Goal: Find specific page/section: Find specific page/section

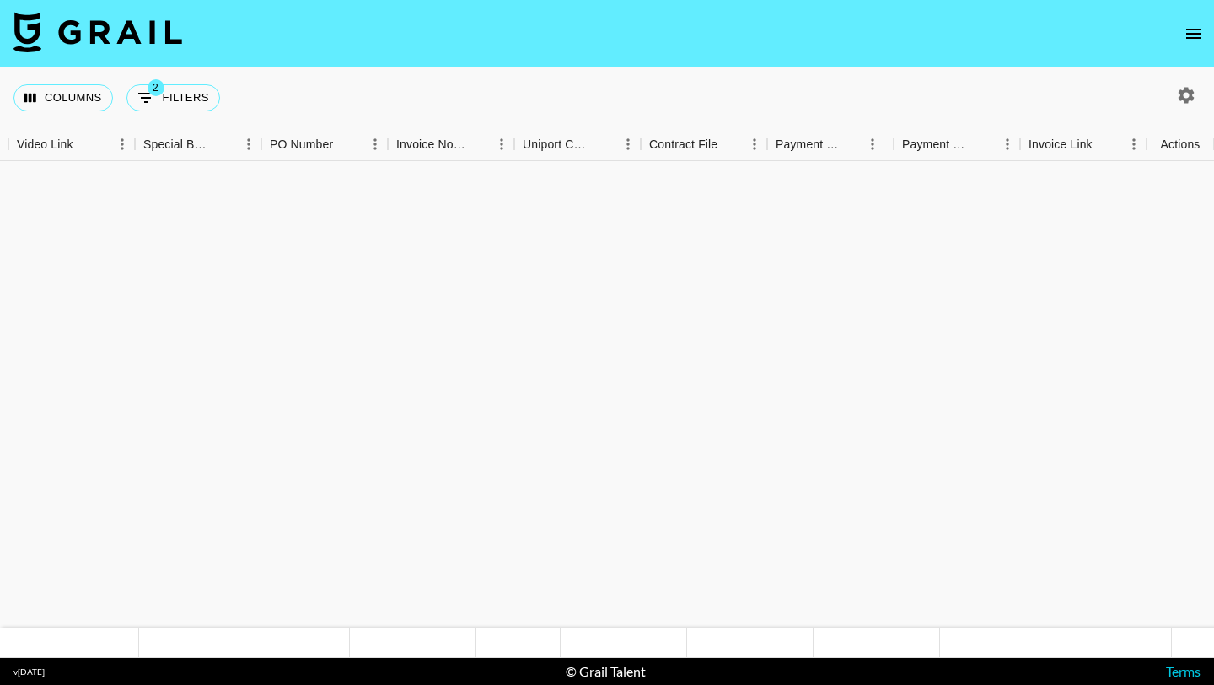
click at [1189, 83] on button "button" at bounding box center [1186, 95] width 29 height 29
select select "[DATE]"
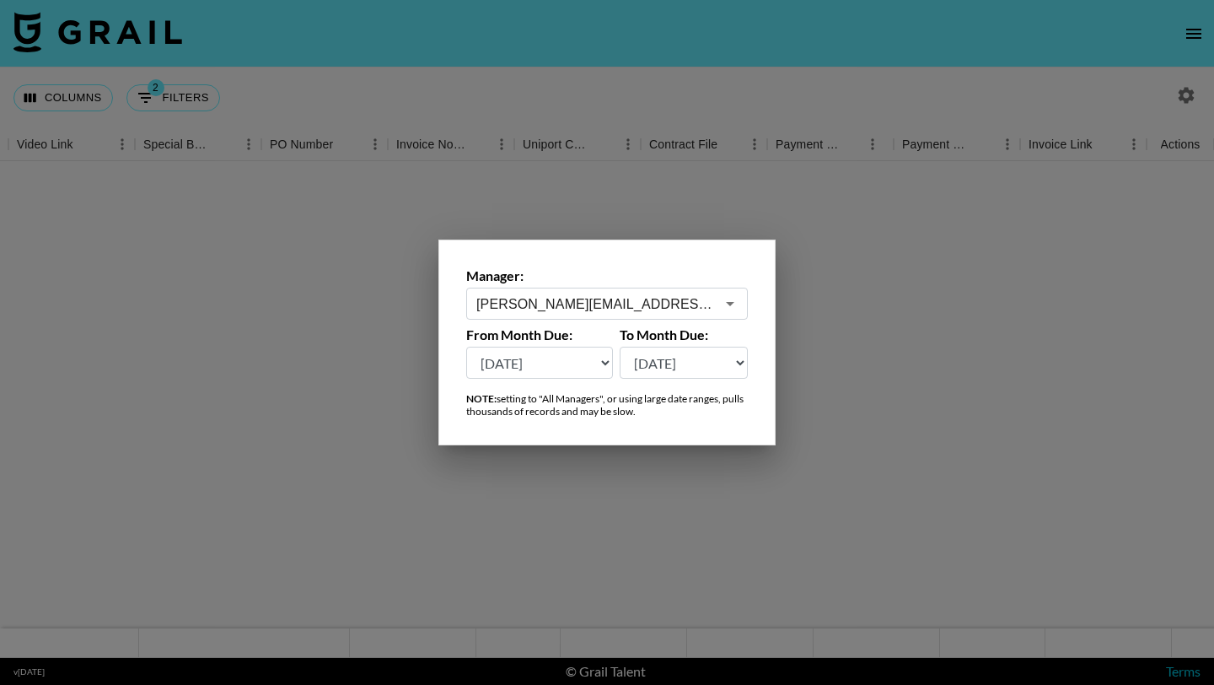
scroll to position [1214, 1733]
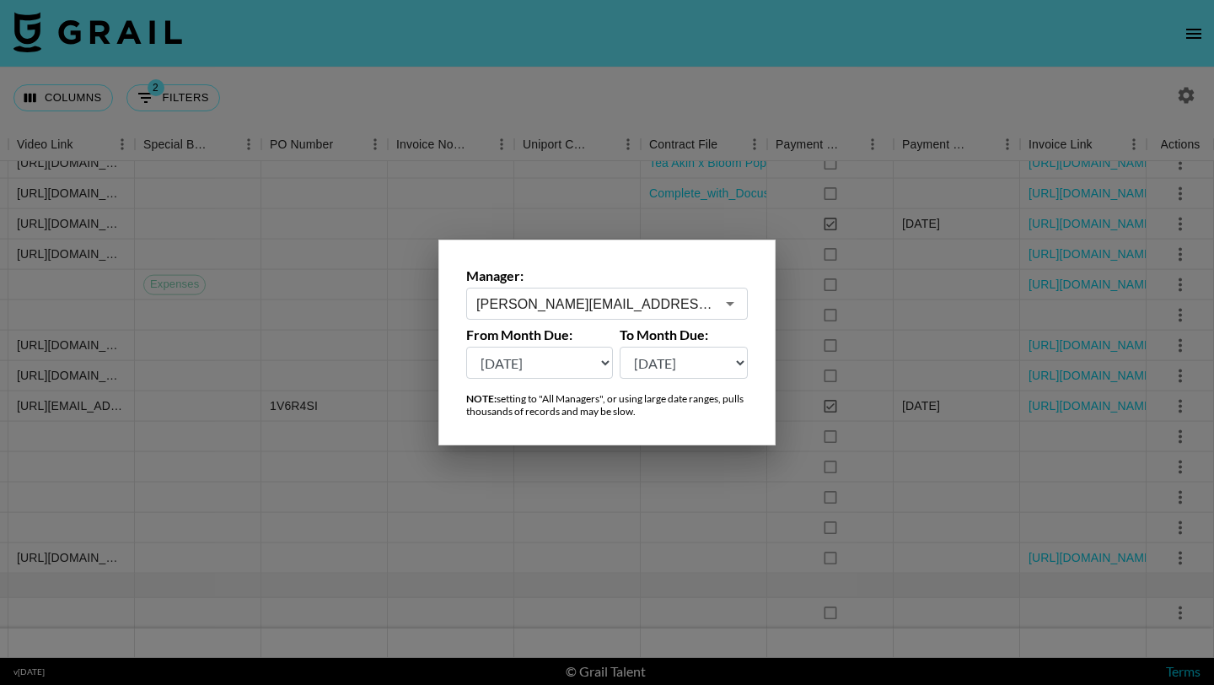
click at [637, 296] on input "[PERSON_NAME][EMAIL_ADDRESS][PERSON_NAME][DOMAIN_NAME]" at bounding box center [595, 303] width 239 height 19
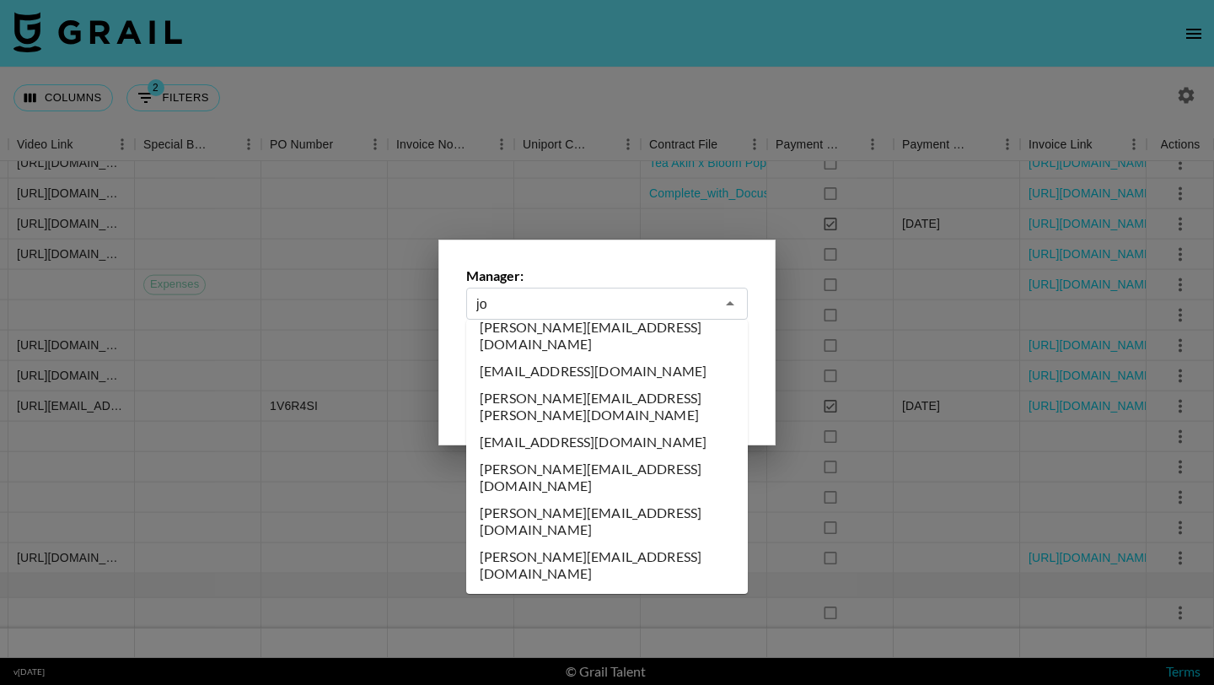
scroll to position [0, 0]
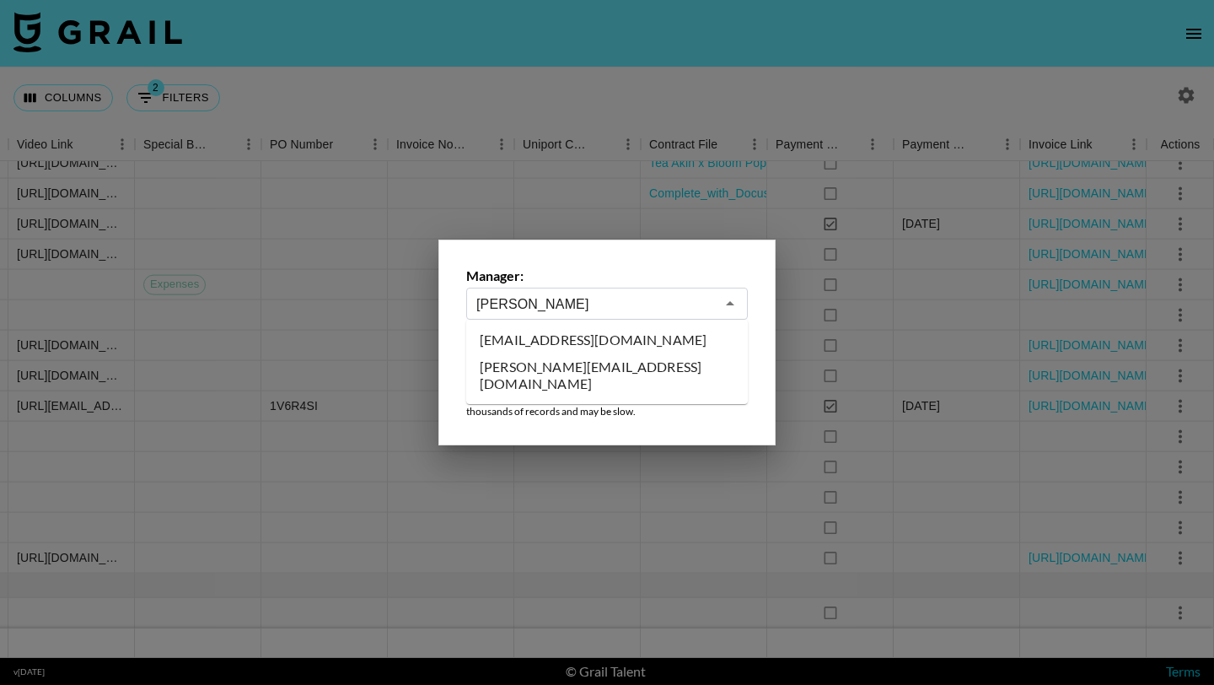
click at [629, 331] on li "[EMAIL_ADDRESS][DOMAIN_NAME]" at bounding box center [607, 339] width 282 height 27
type input "[EMAIL_ADDRESS][DOMAIN_NAME]"
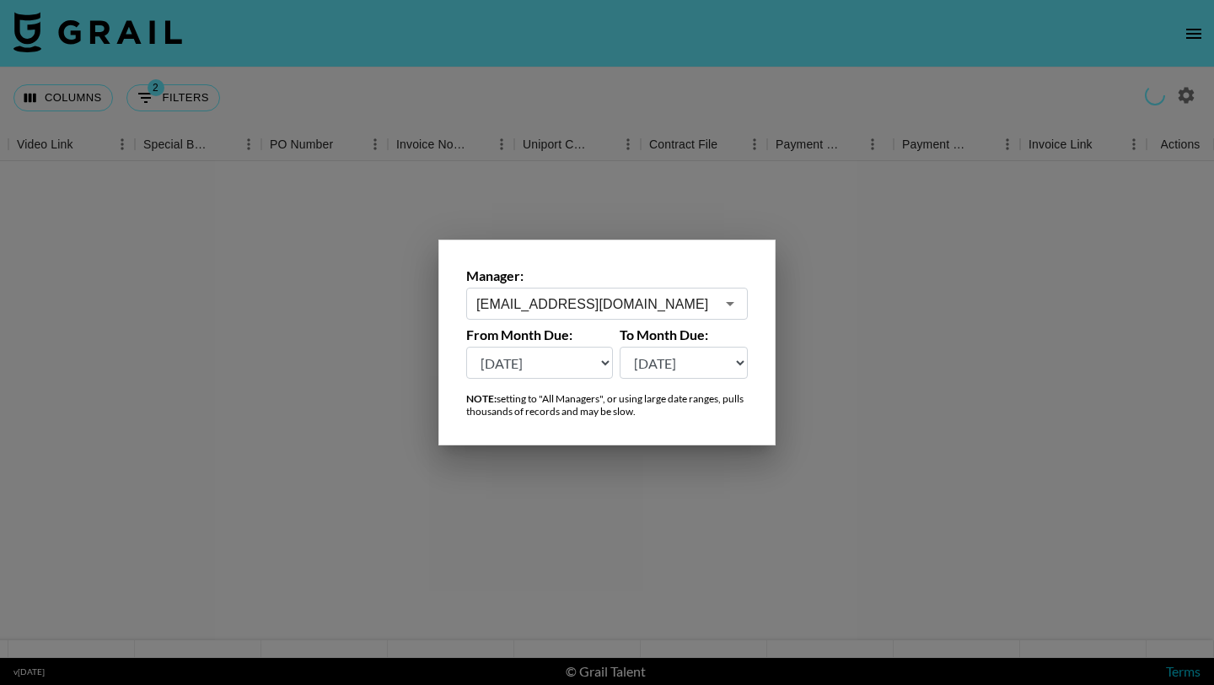
click at [626, 86] on div at bounding box center [607, 342] width 1214 height 685
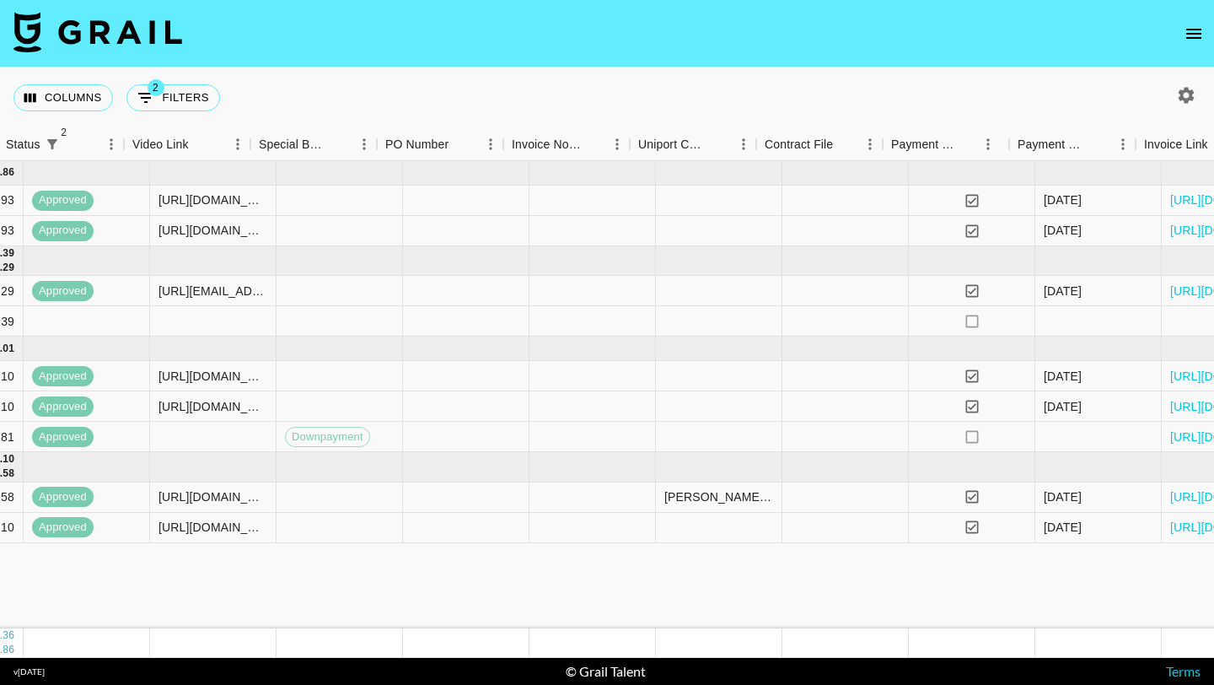
scroll to position [0, 1732]
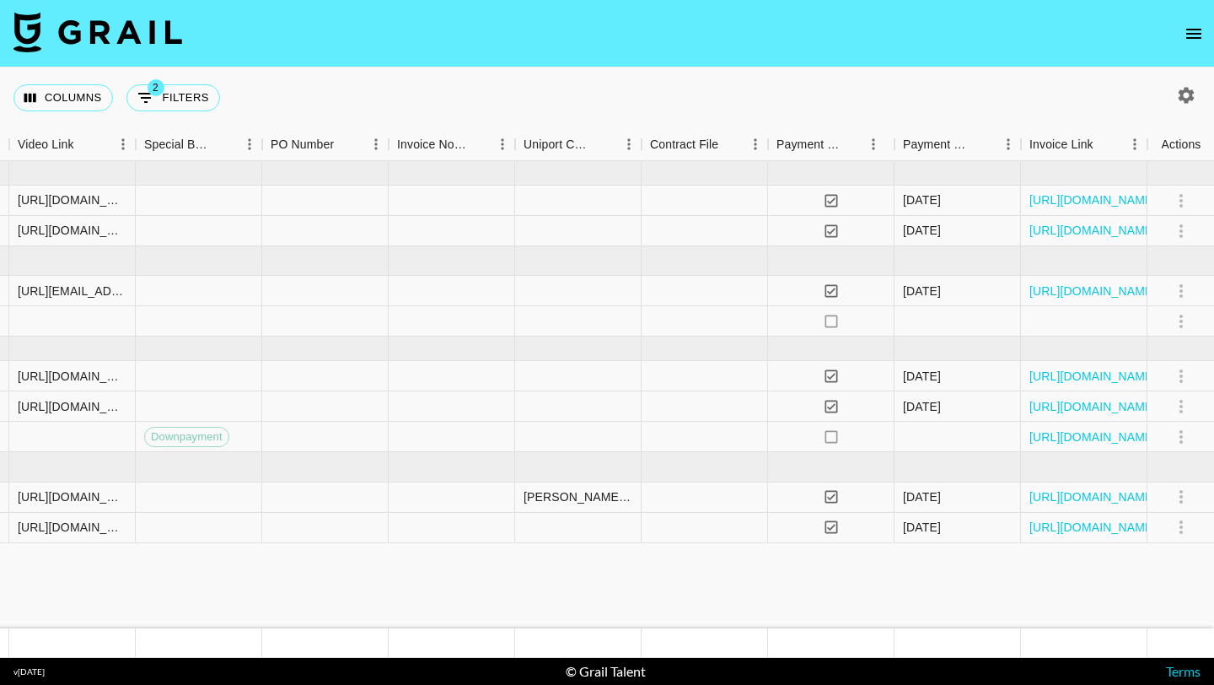
click at [1185, 102] on icon "button" at bounding box center [1187, 95] width 16 height 16
select select "[DATE]"
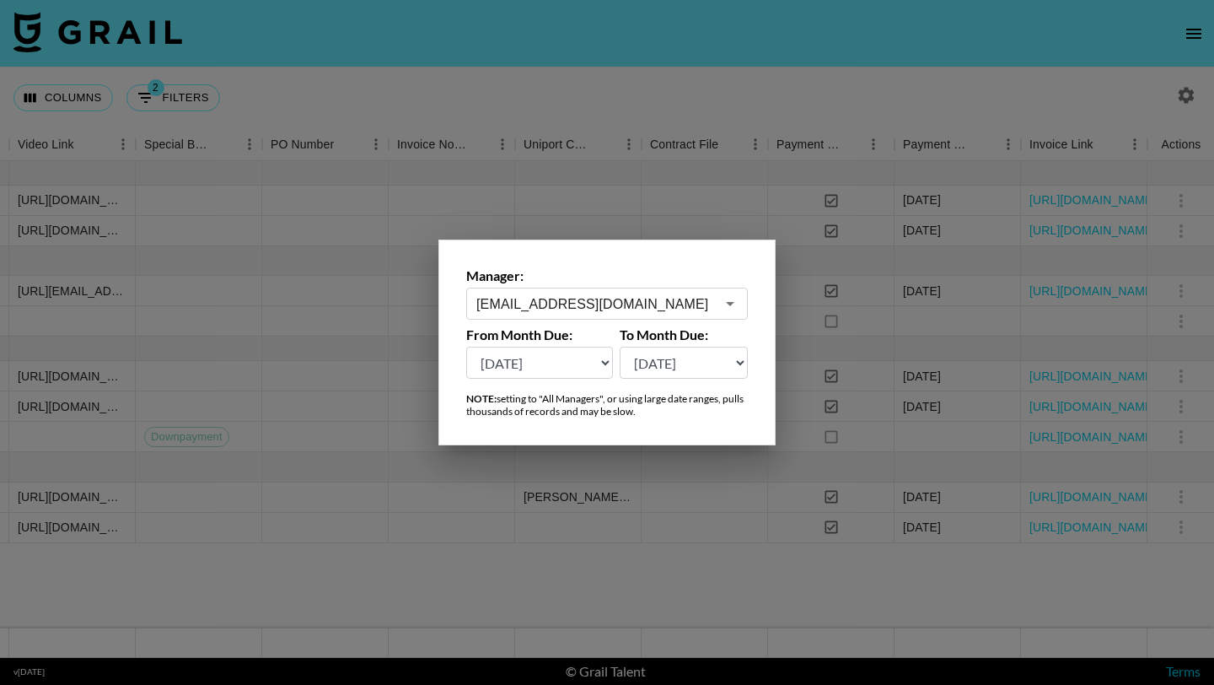
click at [652, 292] on div "[EMAIL_ADDRESS][DOMAIN_NAME] ​" at bounding box center [607, 304] width 282 height 32
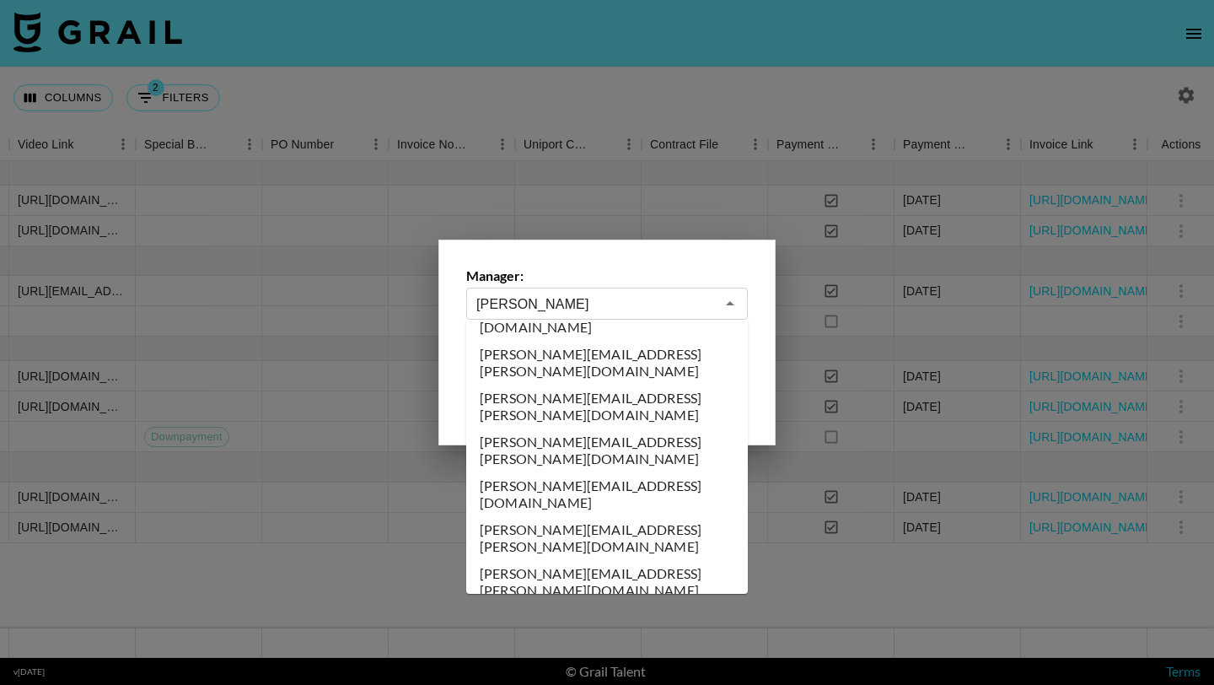
scroll to position [0, 0]
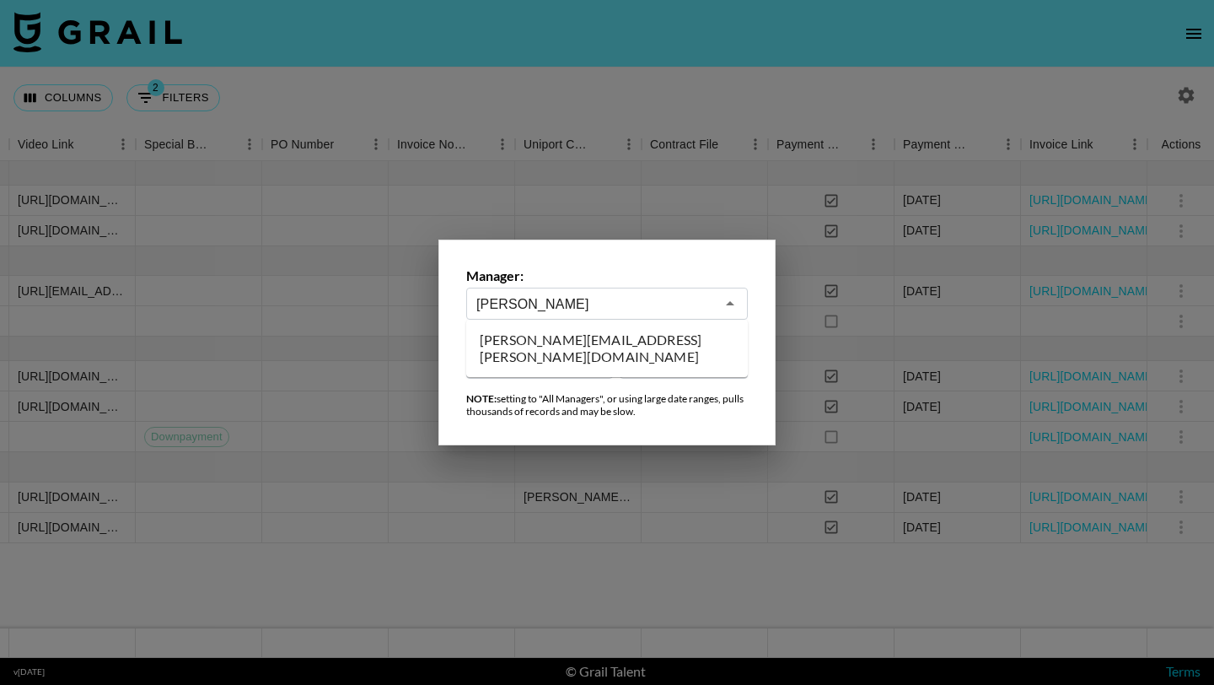
click at [644, 338] on li "[PERSON_NAME][EMAIL_ADDRESS][PERSON_NAME][DOMAIN_NAME]" at bounding box center [607, 348] width 282 height 44
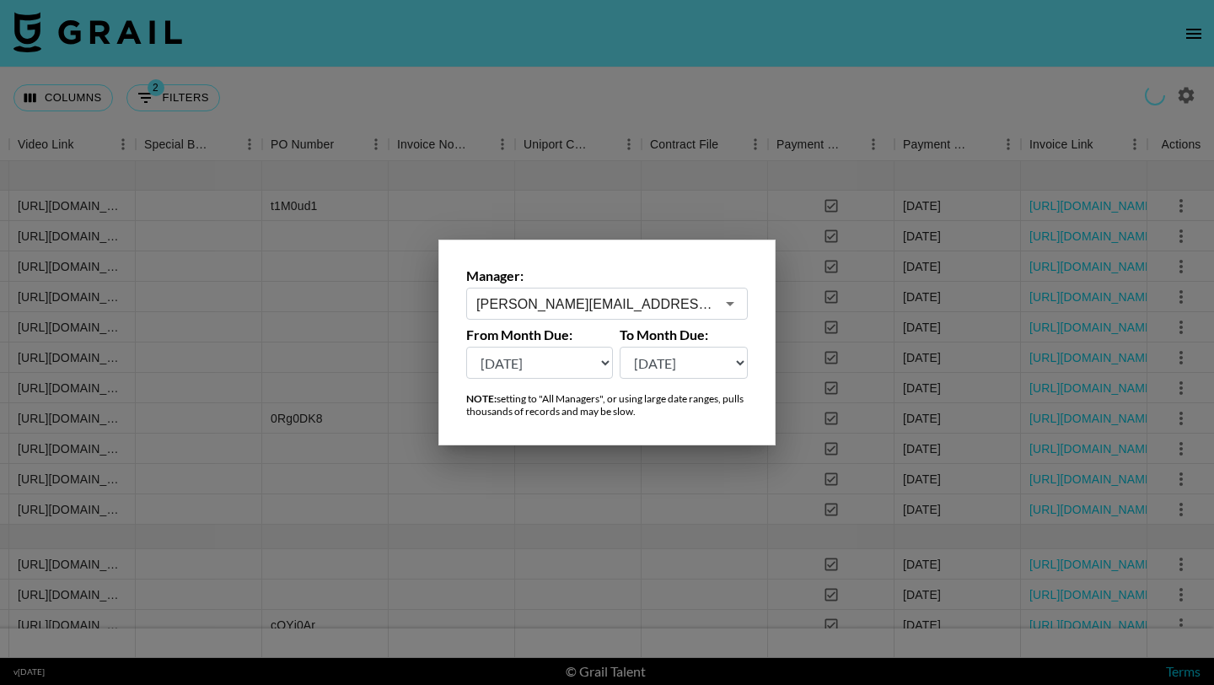
type input "[PERSON_NAME][EMAIL_ADDRESS][PERSON_NAME][DOMAIN_NAME]"
click at [626, 83] on div at bounding box center [607, 342] width 1214 height 685
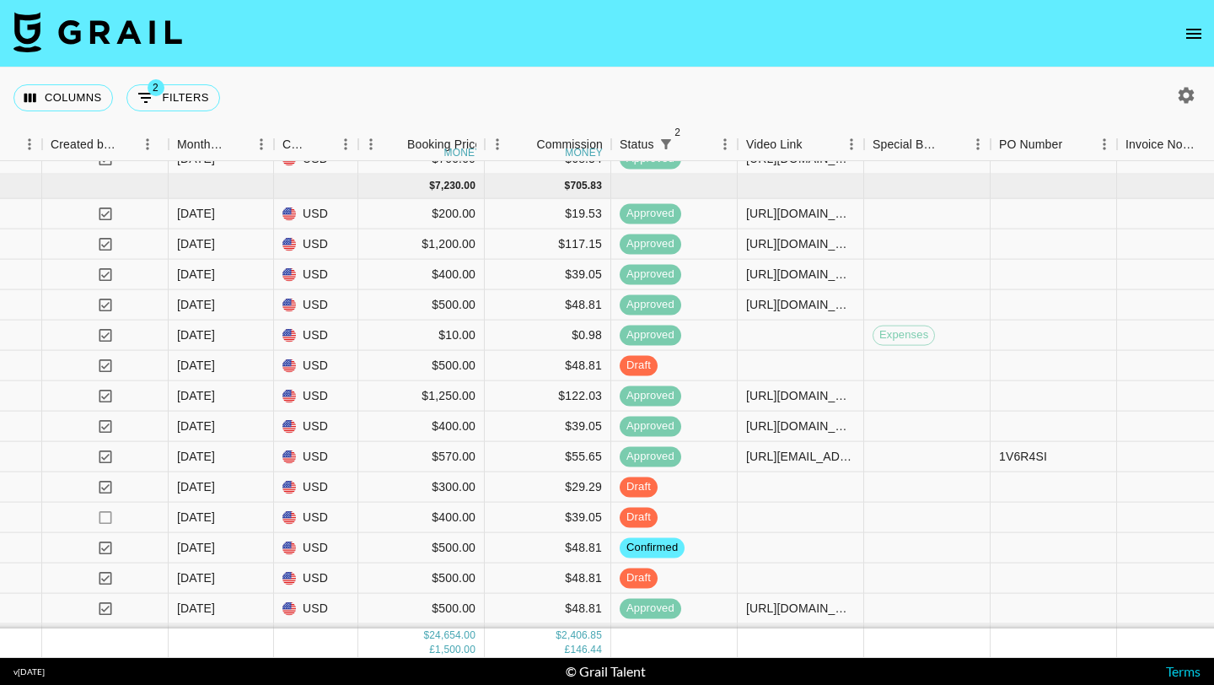
scroll to position [1214, 1003]
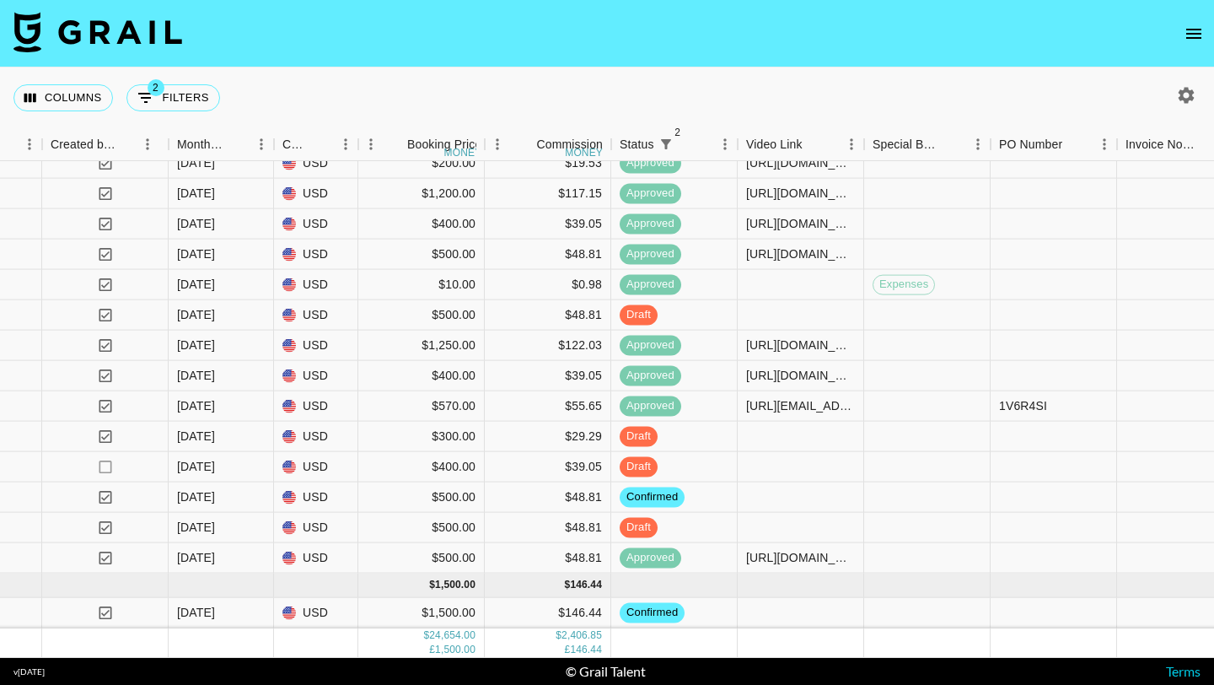
click at [1186, 24] on icon "open drawer" at bounding box center [1194, 34] width 20 height 20
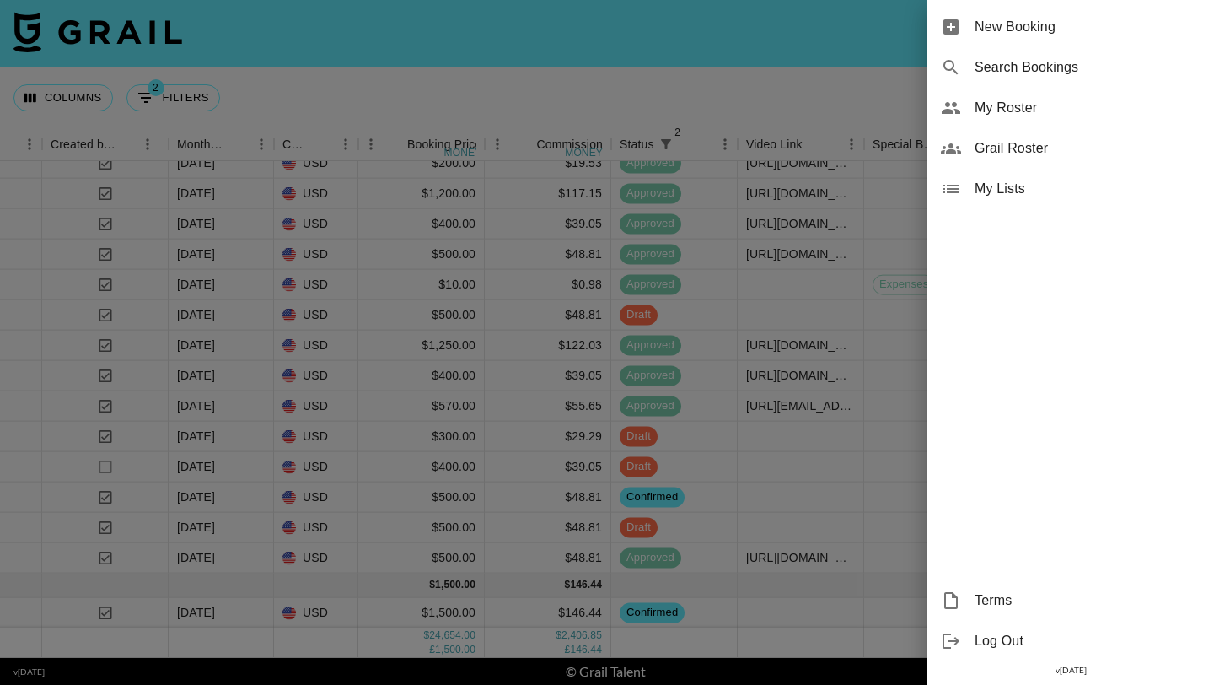
click at [1004, 107] on span "My Roster" at bounding box center [1088, 108] width 226 height 20
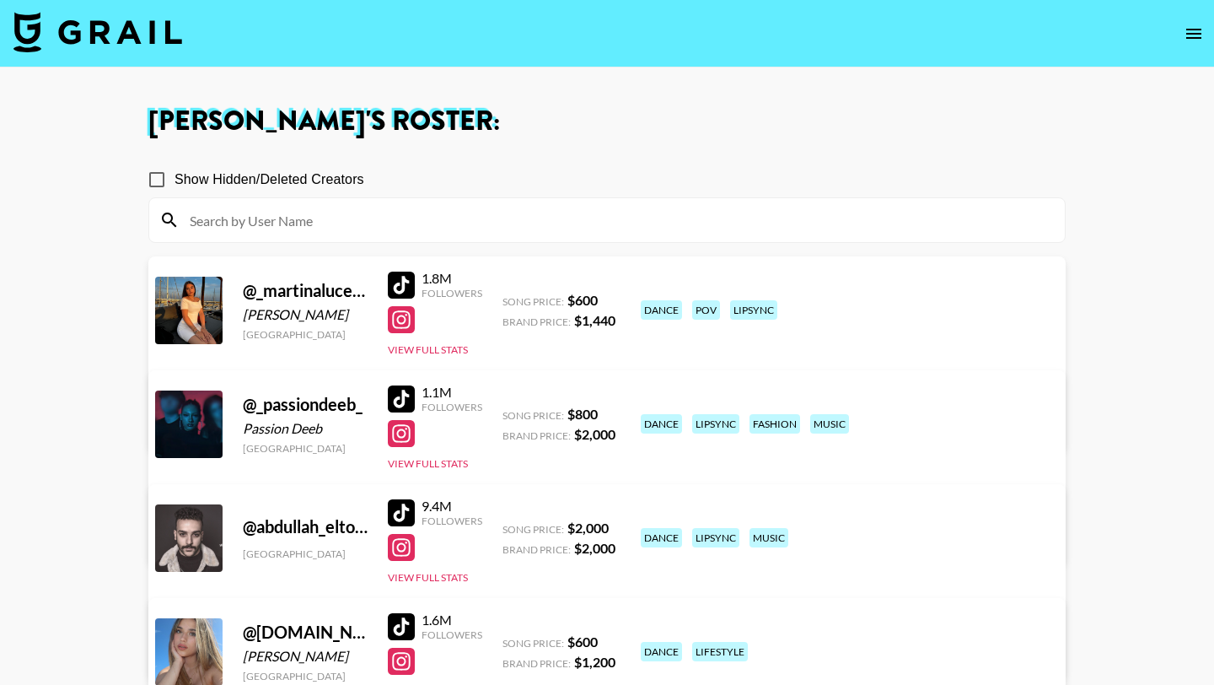
click at [465, 212] on input at bounding box center [617, 220] width 875 height 27
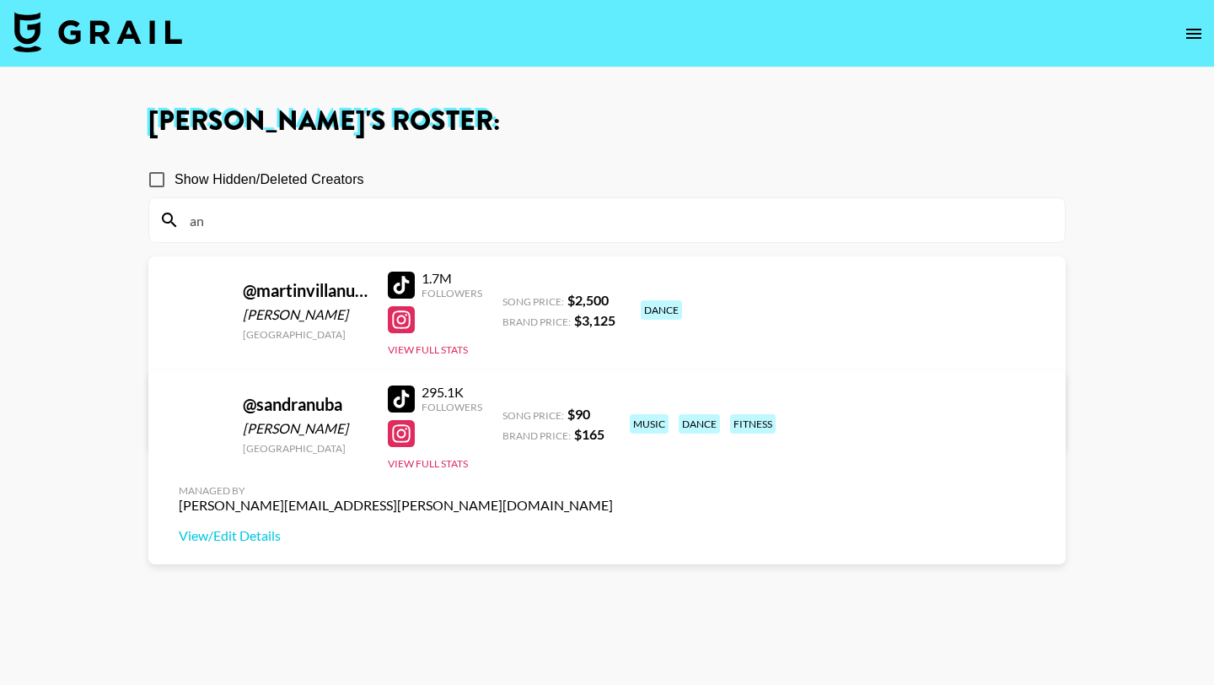
type input "a"
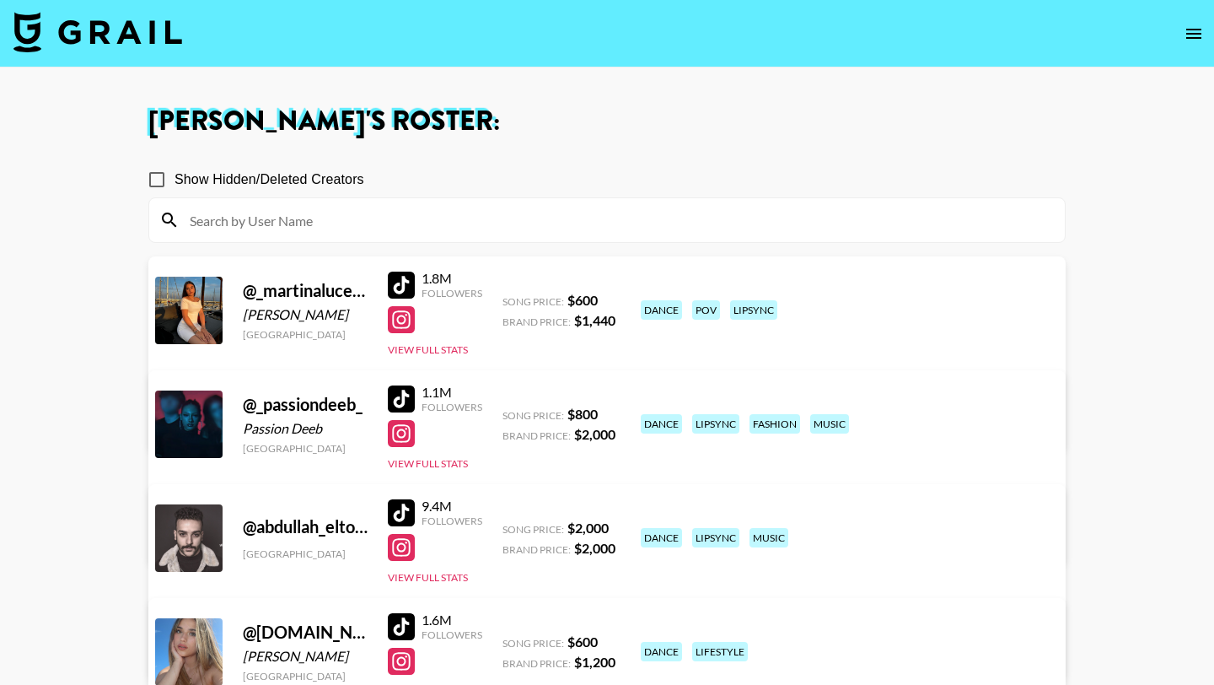
click at [1178, 18] on nav at bounding box center [607, 33] width 1214 height 67
click at [1183, 27] on button "open drawer" at bounding box center [1194, 34] width 34 height 34
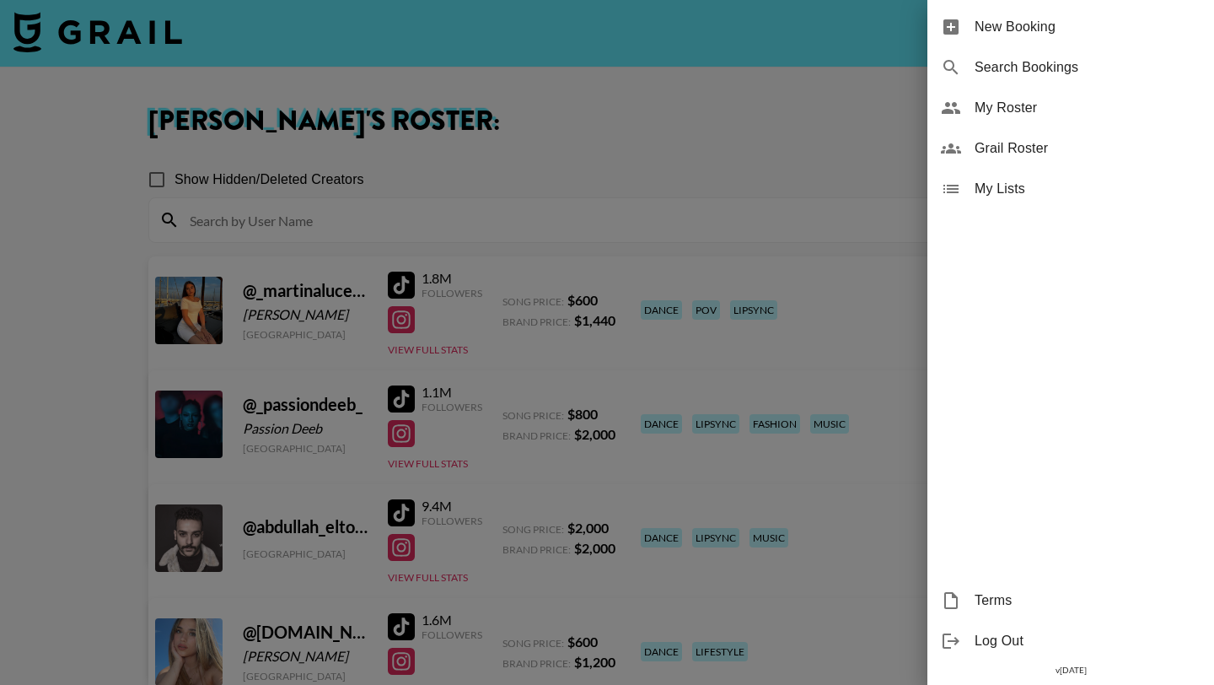
click at [993, 151] on span "Grail Roster" at bounding box center [1088, 148] width 226 height 20
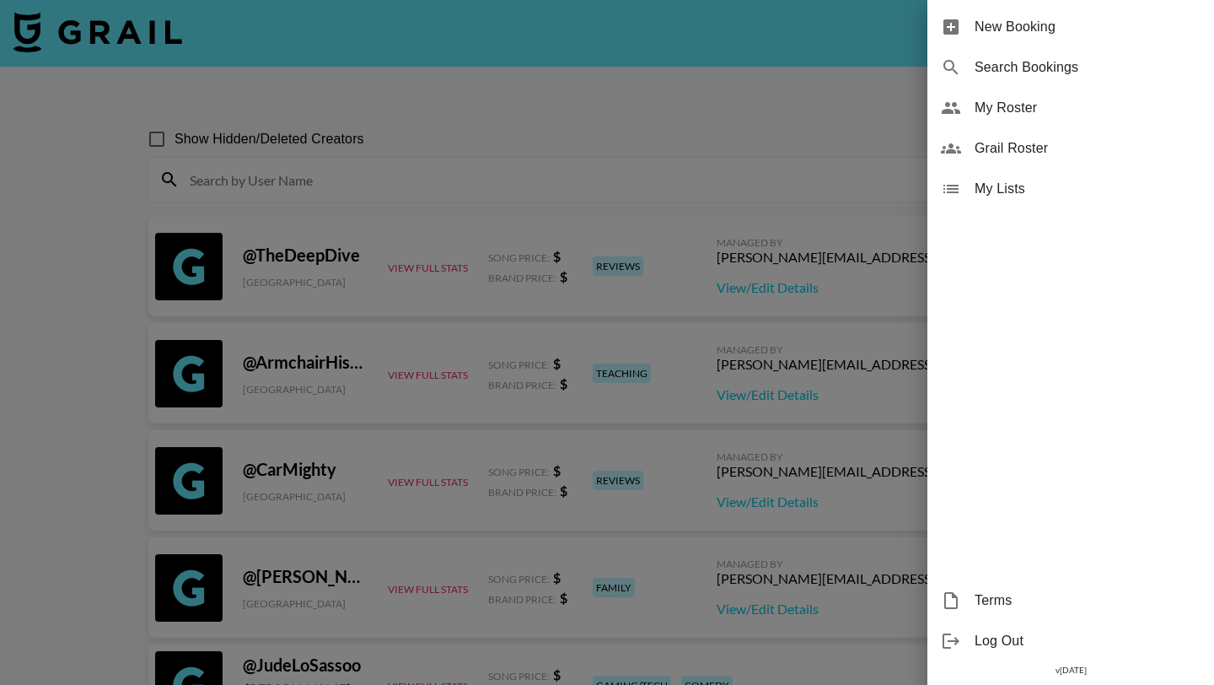
click at [493, 228] on div at bounding box center [607, 342] width 1214 height 685
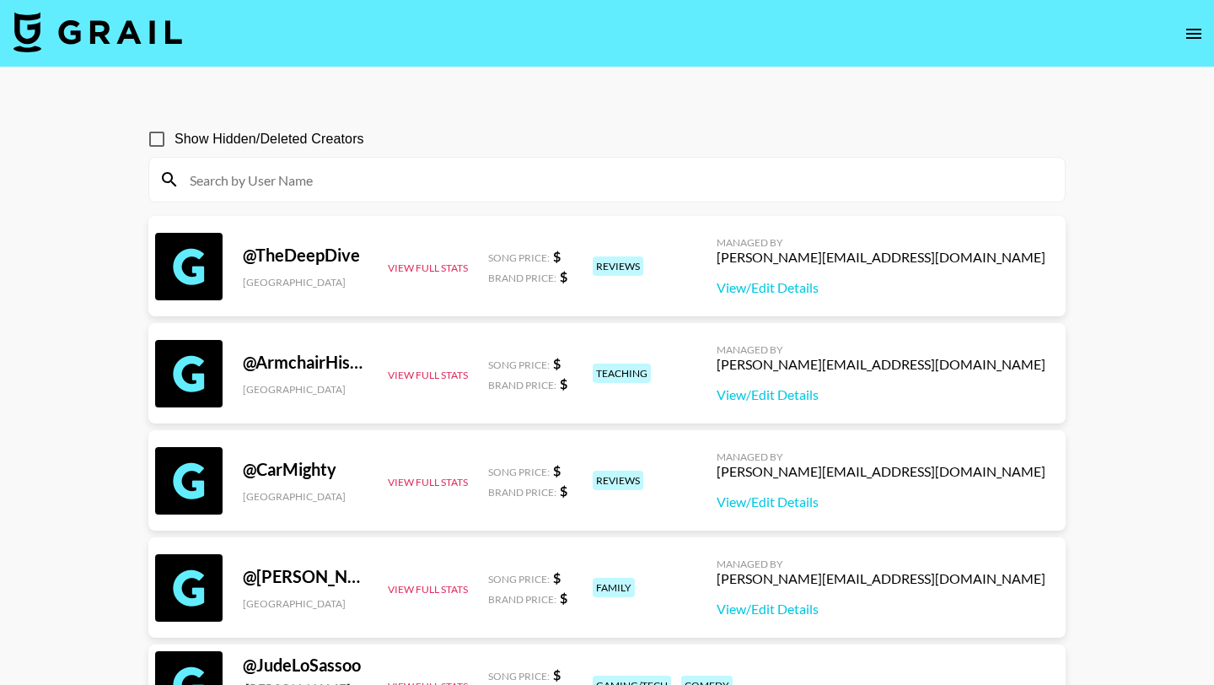
click at [482, 187] on input at bounding box center [617, 179] width 875 height 27
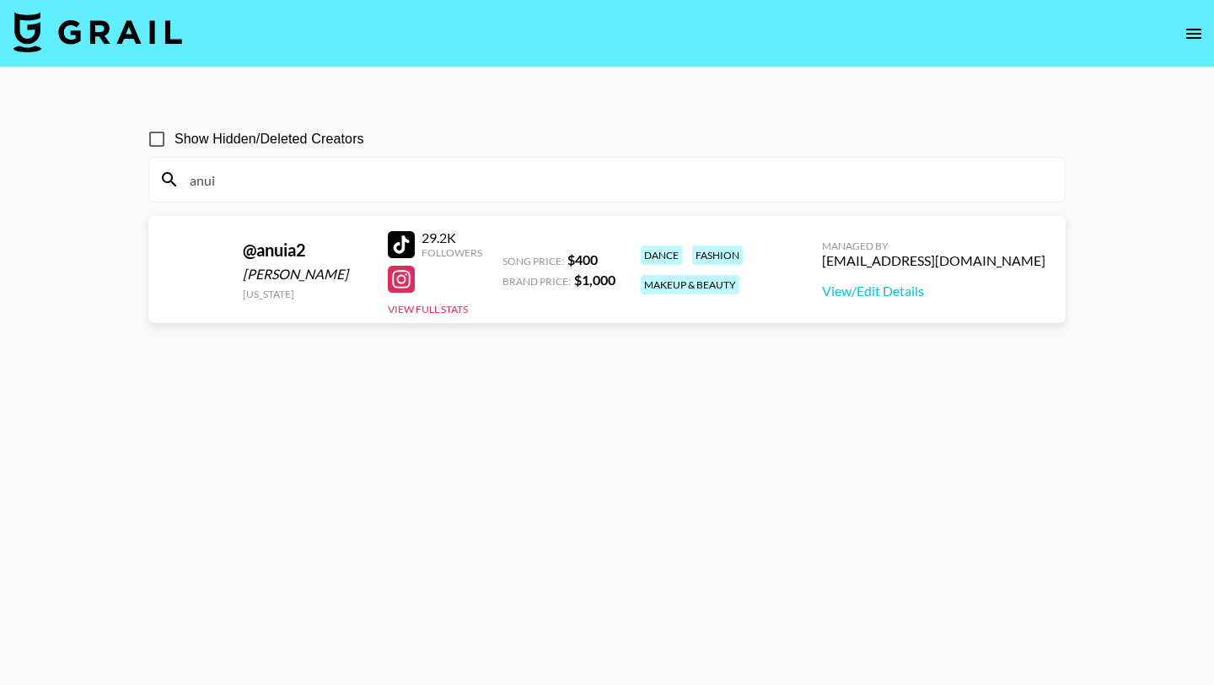
type input "anuia"
click at [274, 185] on input "anuia" at bounding box center [617, 179] width 875 height 27
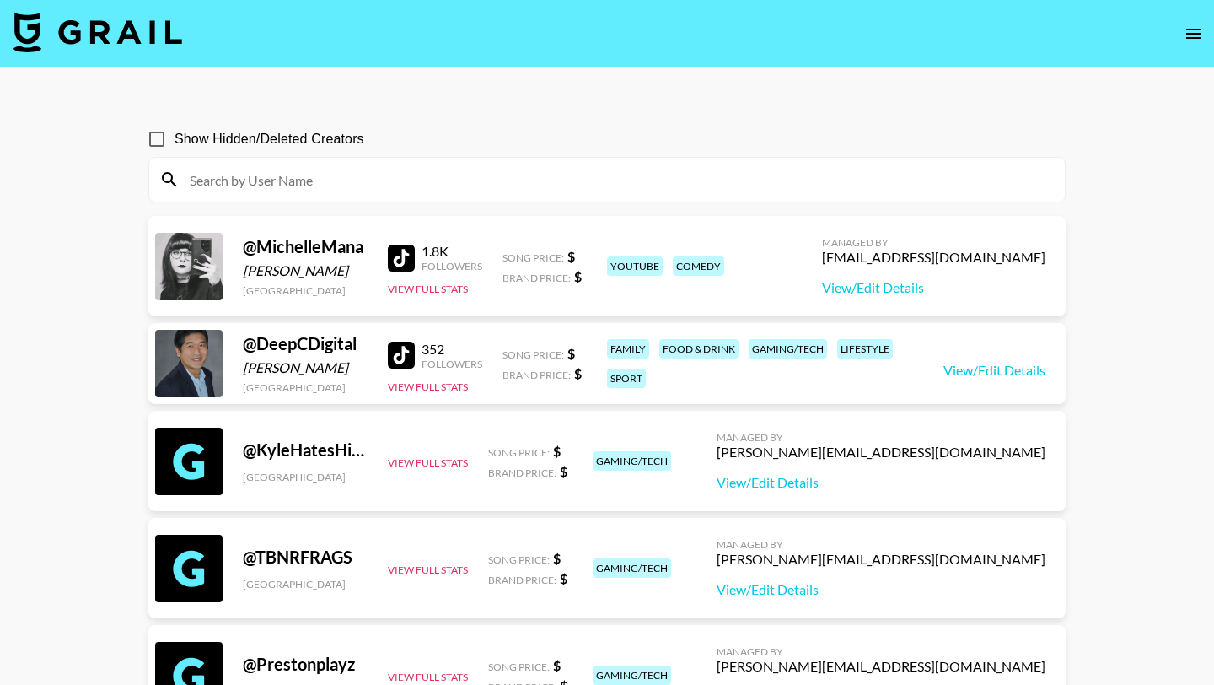
click at [455, 187] on input at bounding box center [617, 179] width 875 height 27
click at [336, 167] on input at bounding box center [617, 179] width 875 height 27
click at [342, 171] on input at bounding box center [617, 179] width 875 height 27
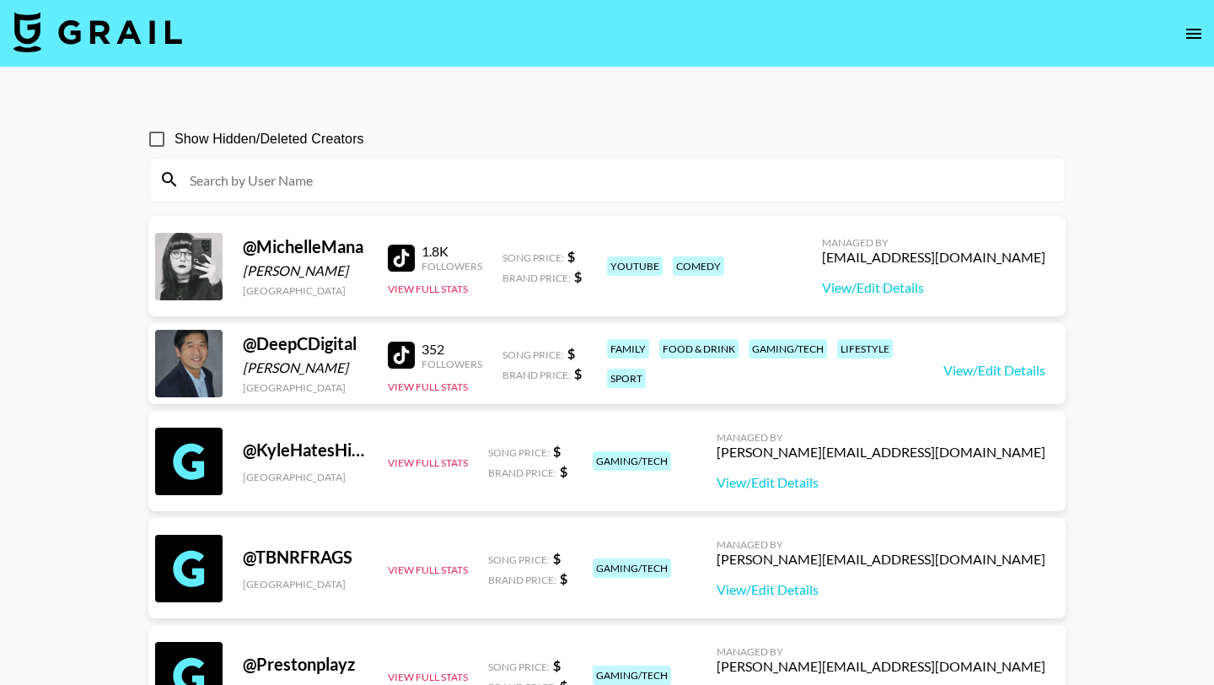
click at [1189, 51] on nav at bounding box center [607, 33] width 1214 height 67
click at [1189, 42] on icon "open drawer" at bounding box center [1194, 34] width 20 height 20
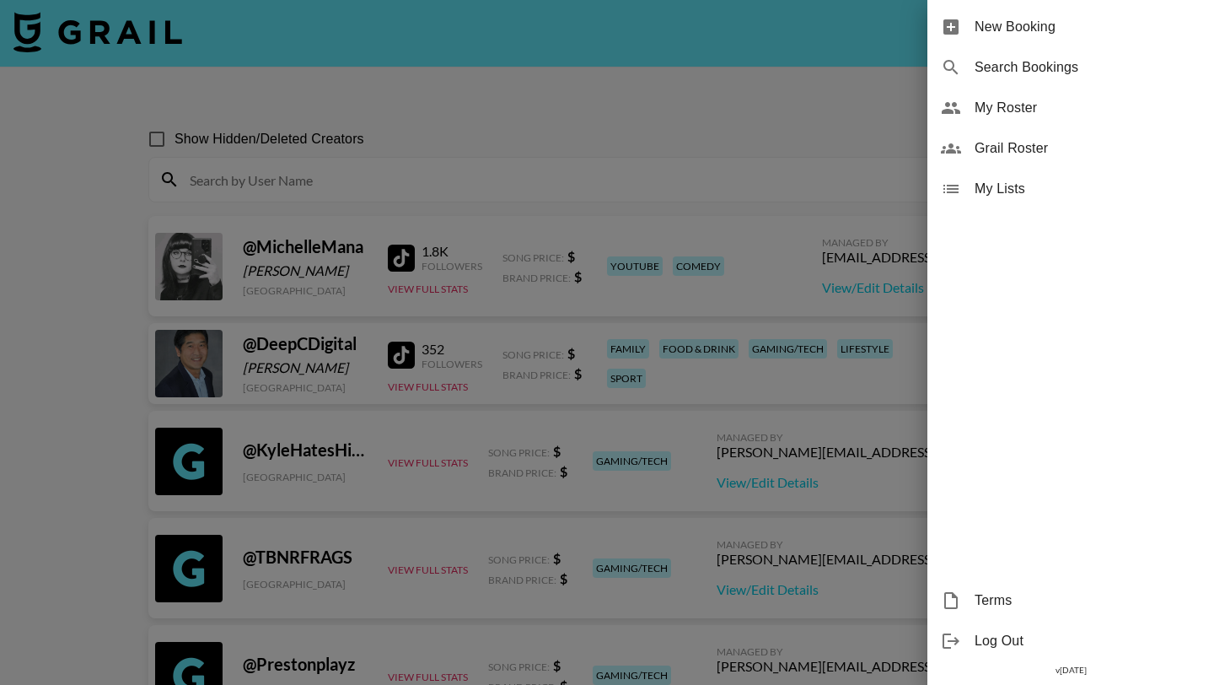
click at [1017, 116] on span "My Roster" at bounding box center [1088, 108] width 226 height 20
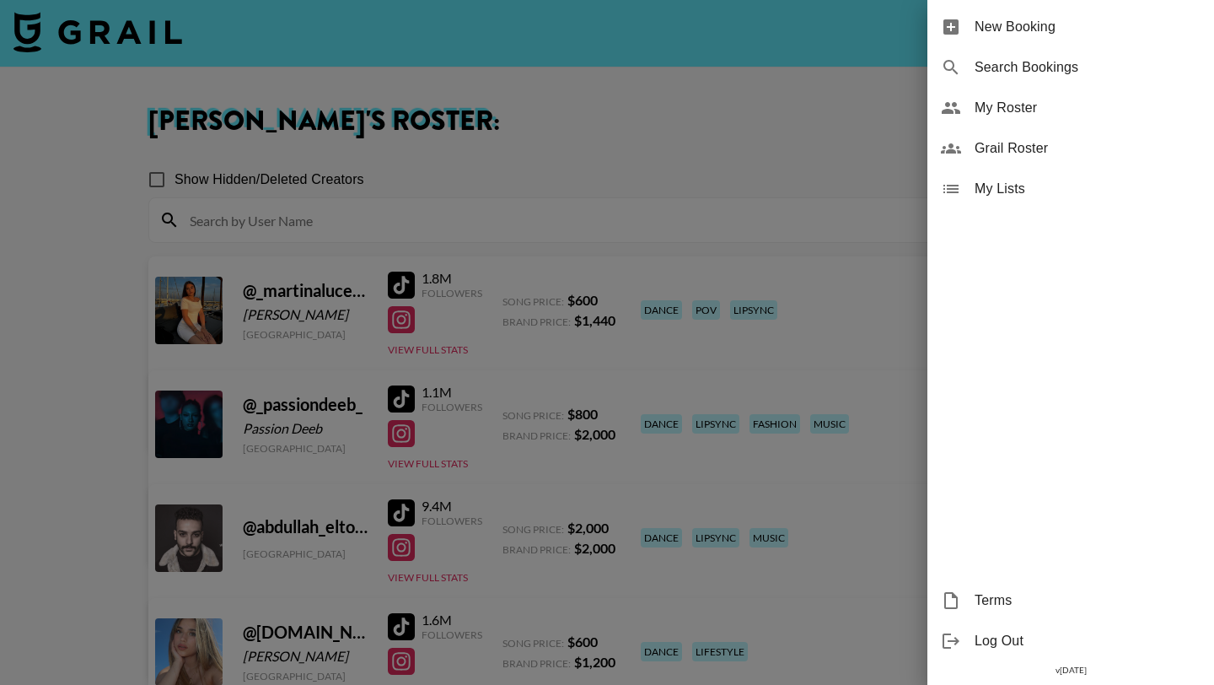
click at [750, 113] on div at bounding box center [607, 342] width 1214 height 685
